Goal: Task Accomplishment & Management: Manage account settings

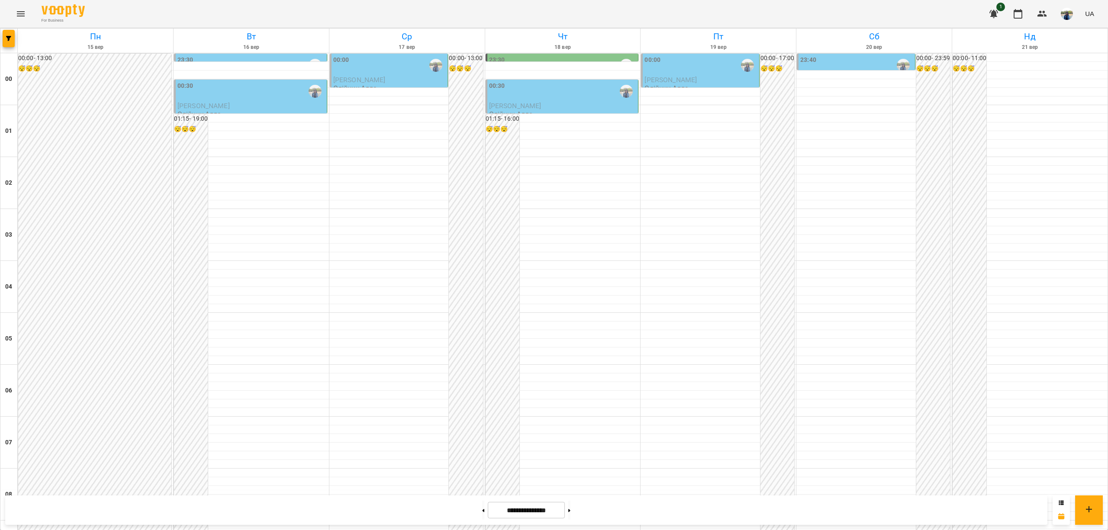
scroll to position [693, 0]
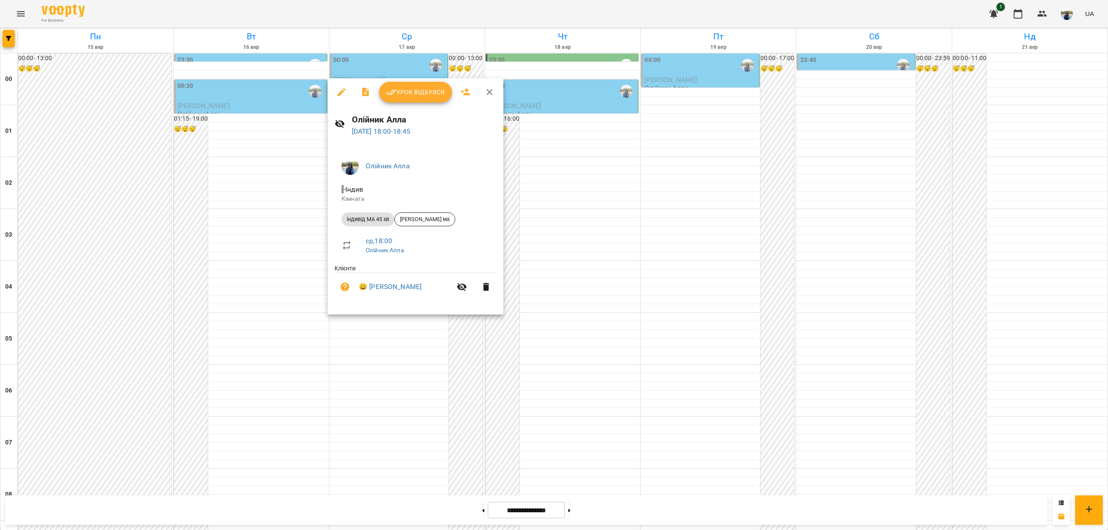
click at [264, 261] on div at bounding box center [554, 265] width 1108 height 530
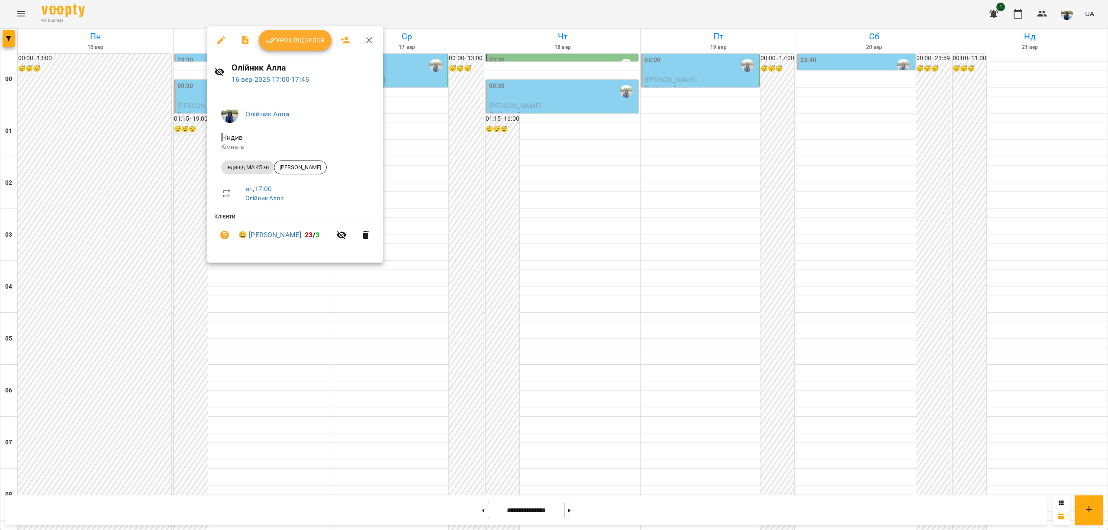
click at [369, 39] on icon "button" at bounding box center [369, 40] width 10 height 10
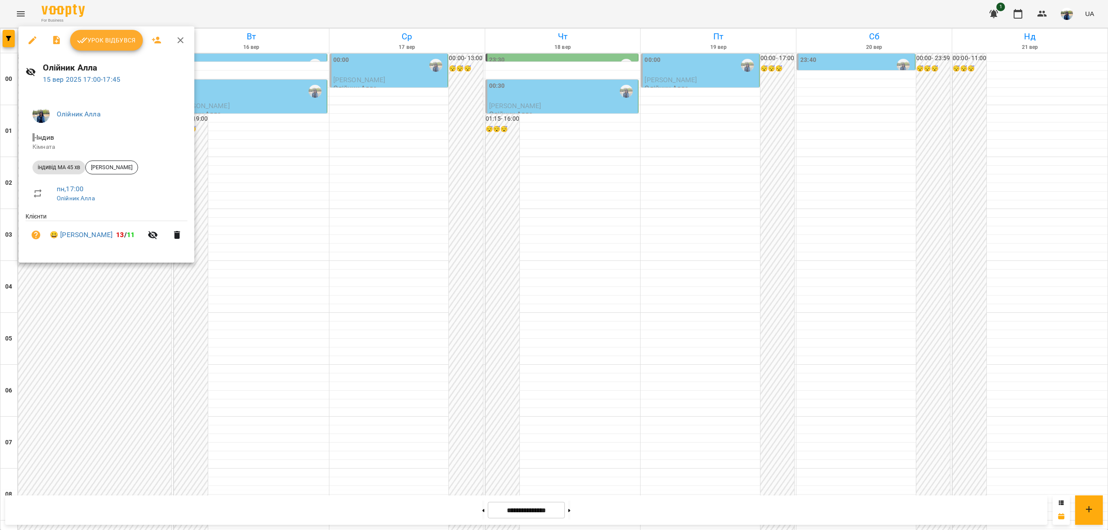
click at [181, 37] on icon "button" at bounding box center [180, 40] width 10 height 10
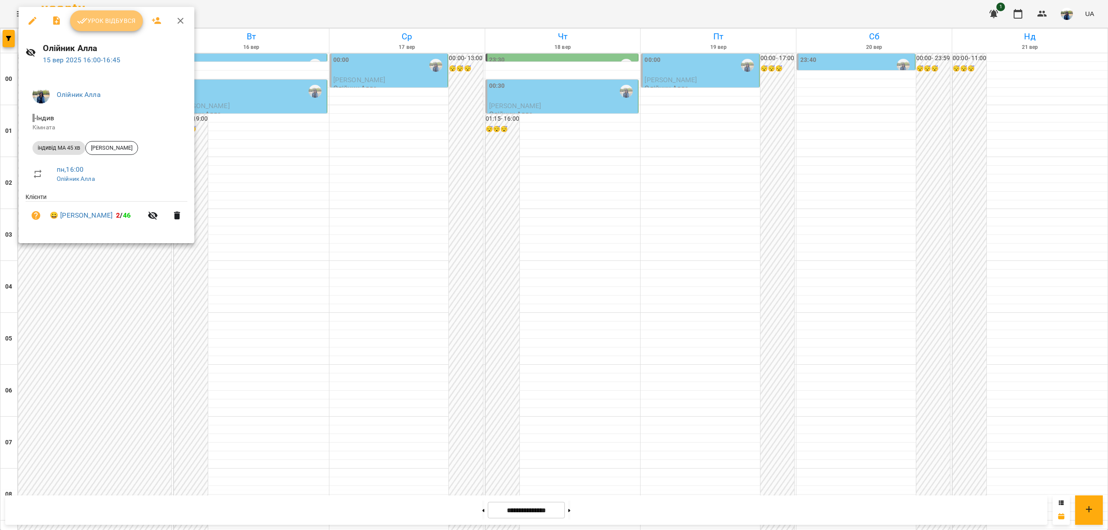
click at [113, 18] on span "Урок відбувся" at bounding box center [106, 21] width 59 height 10
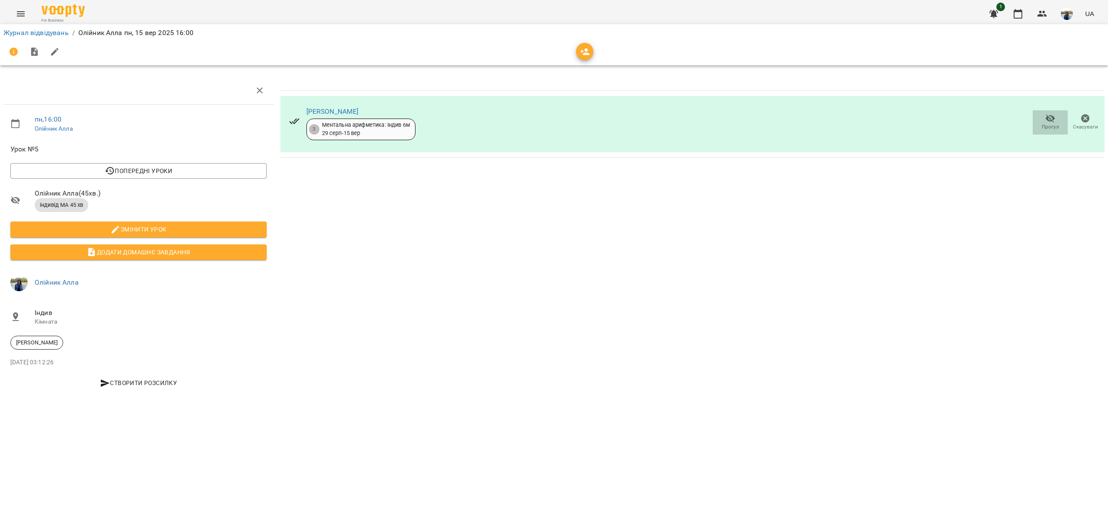
click at [1049, 117] on icon "button" at bounding box center [1050, 118] width 10 height 10
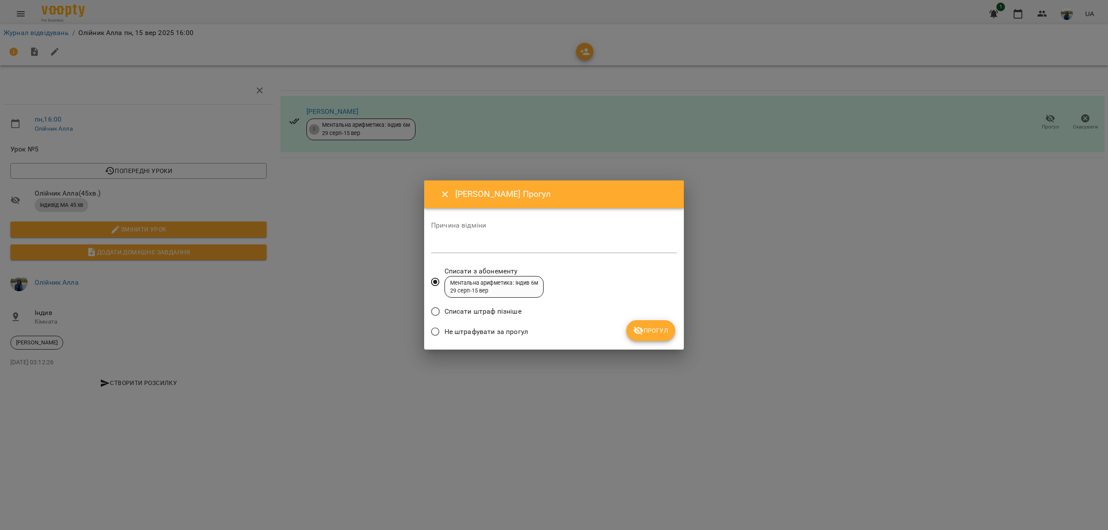
click at [529, 248] on textarea at bounding box center [554, 246] width 246 height 8
type textarea "*******"
click at [656, 331] on span "Прогул" at bounding box center [650, 331] width 35 height 10
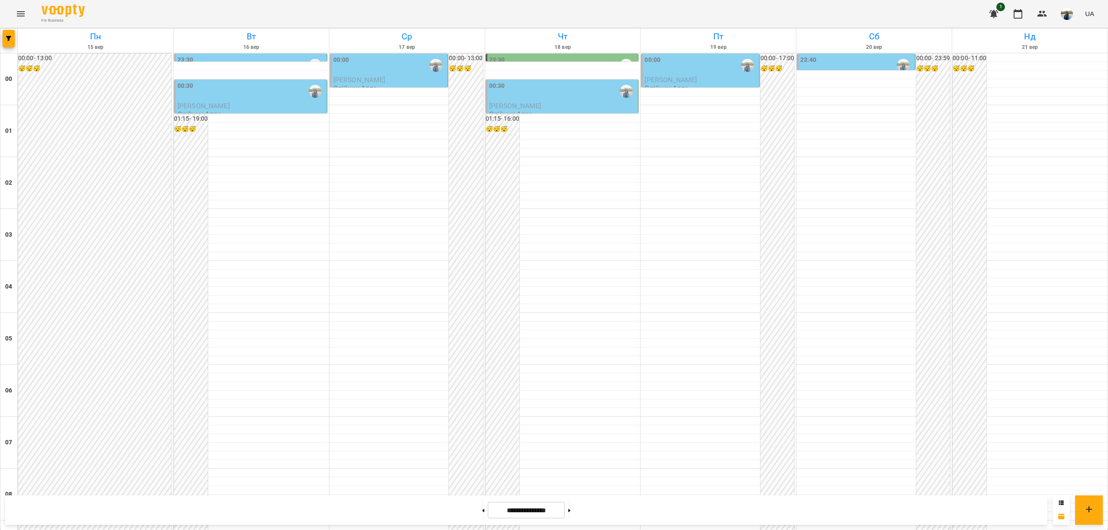
scroll to position [809, 0]
